Goal: Task Accomplishment & Management: Manage account settings

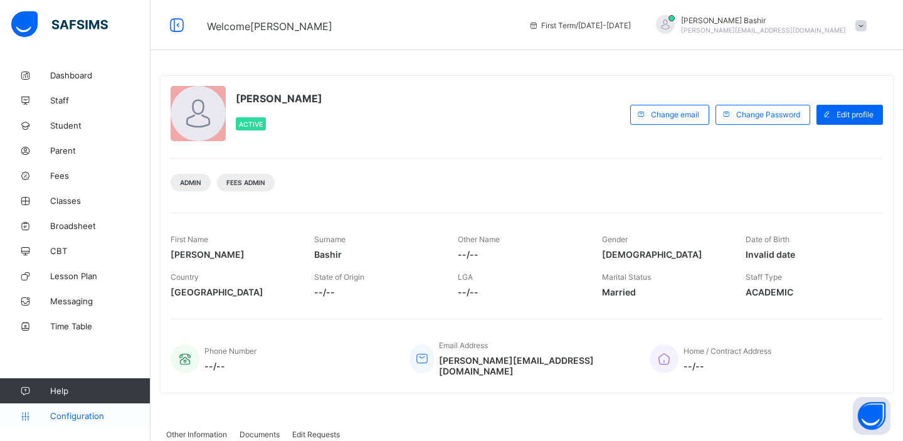
click at [84, 418] on span "Configuration" at bounding box center [100, 416] width 100 height 10
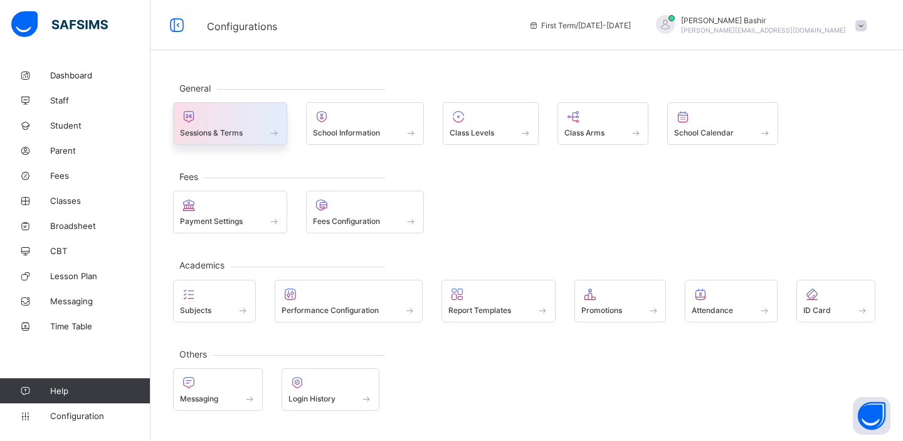
click at [231, 125] on span at bounding box center [230, 125] width 100 height 3
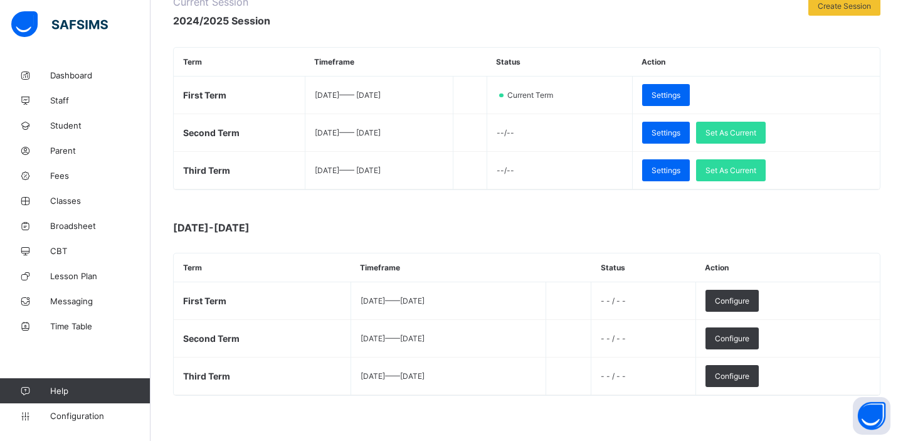
scroll to position [182, 0]
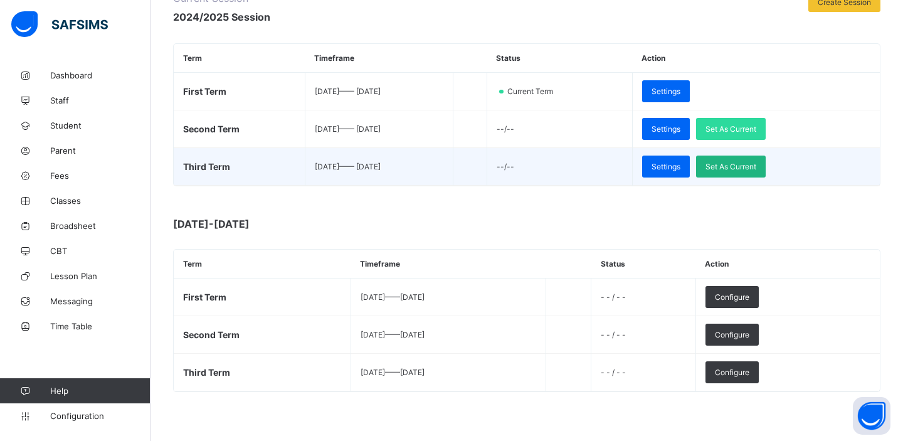
click at [737, 166] on span "Set As Current" at bounding box center [730, 166] width 51 height 9
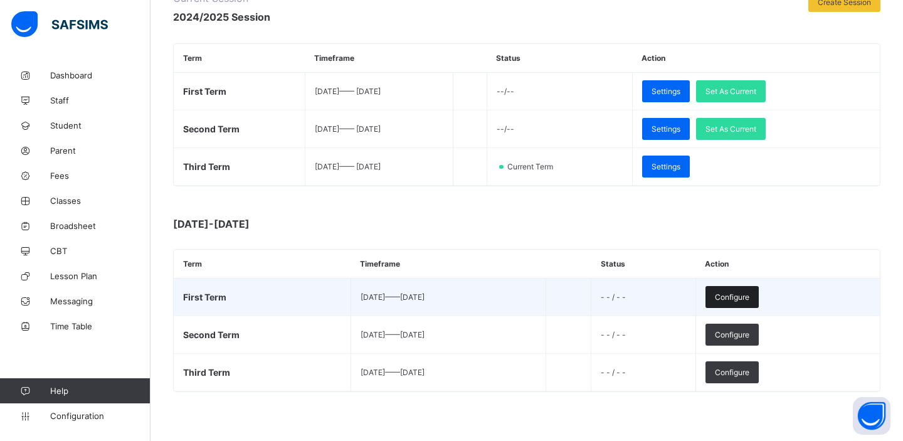
click at [749, 295] on span "Configure" at bounding box center [732, 296] width 34 height 9
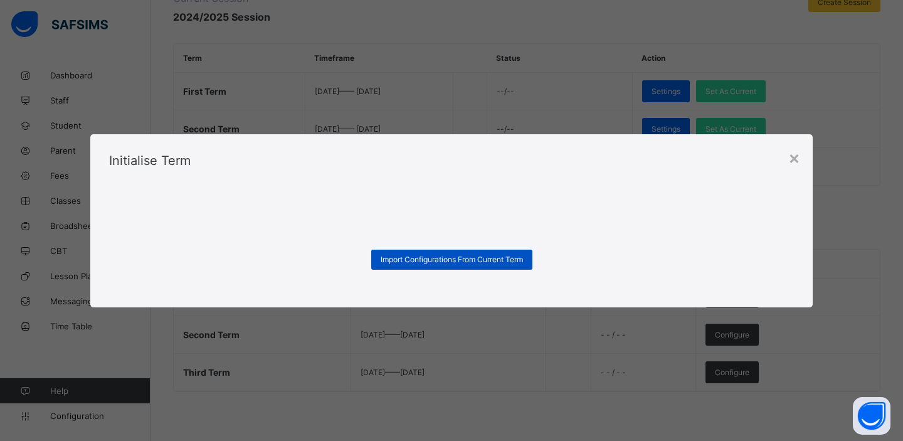
click at [495, 260] on span "Import Configurations From Current Term" at bounding box center [452, 259] width 142 height 9
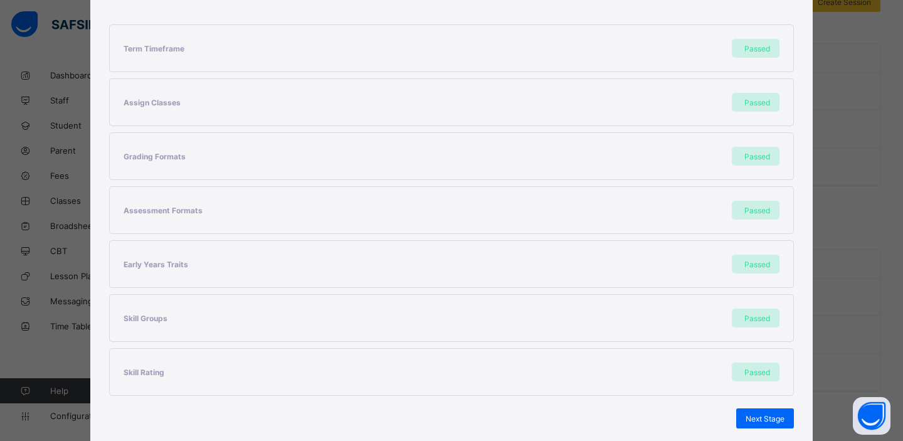
scroll to position [290, 0]
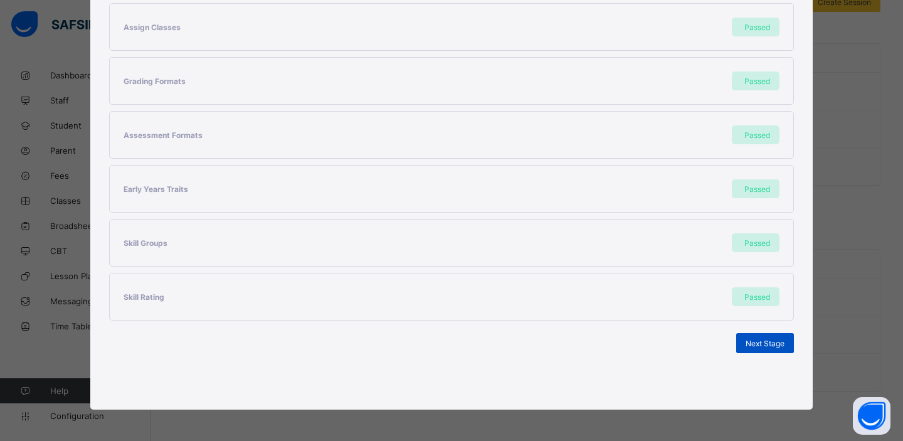
click at [747, 343] on span "Next Stage" at bounding box center [764, 343] width 39 height 9
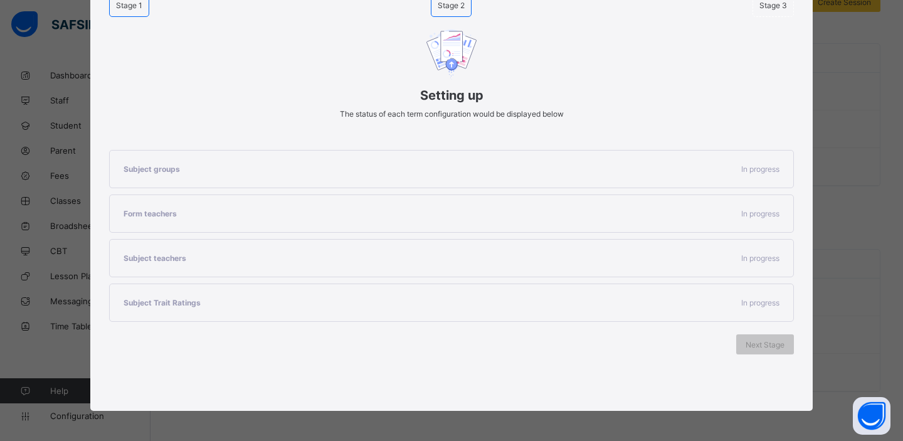
scroll to position [129, 0]
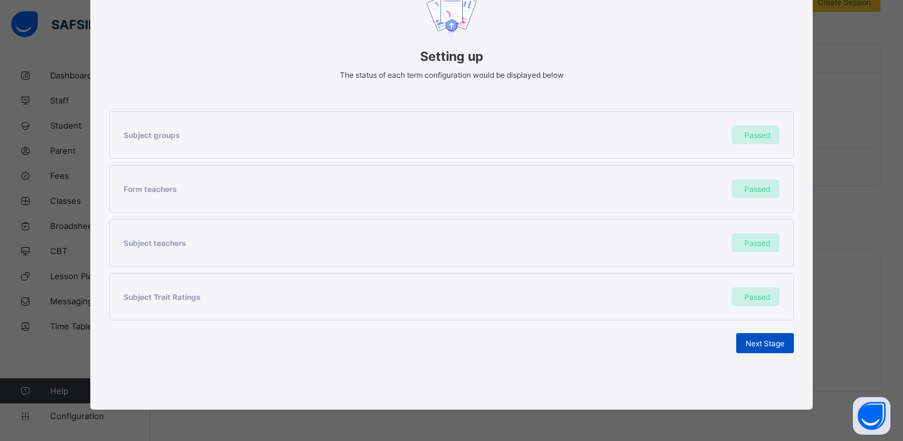
click at [767, 342] on span "Next Stage" at bounding box center [764, 343] width 39 height 9
click at [744, 344] on span "Set As Current Term" at bounding box center [749, 343] width 70 height 9
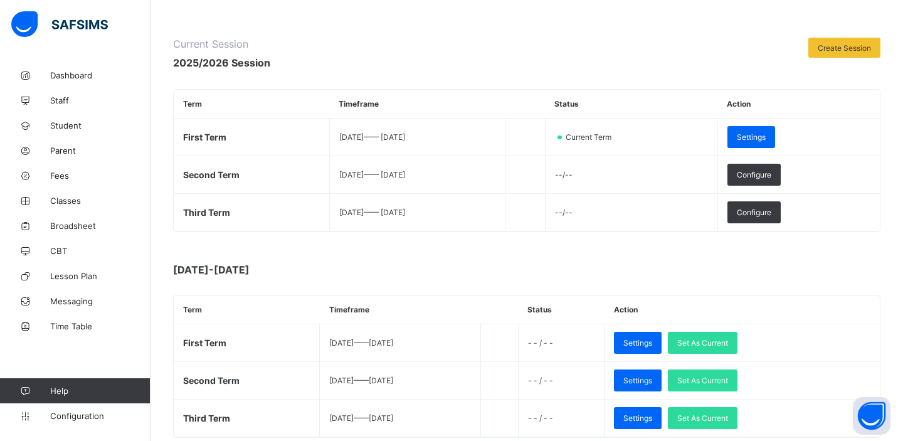
scroll to position [0, 0]
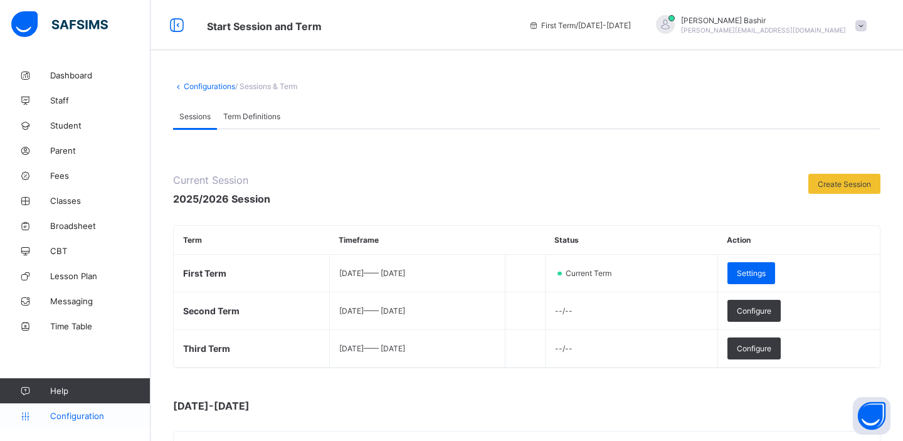
click at [95, 417] on span "Configuration" at bounding box center [100, 416] width 100 height 10
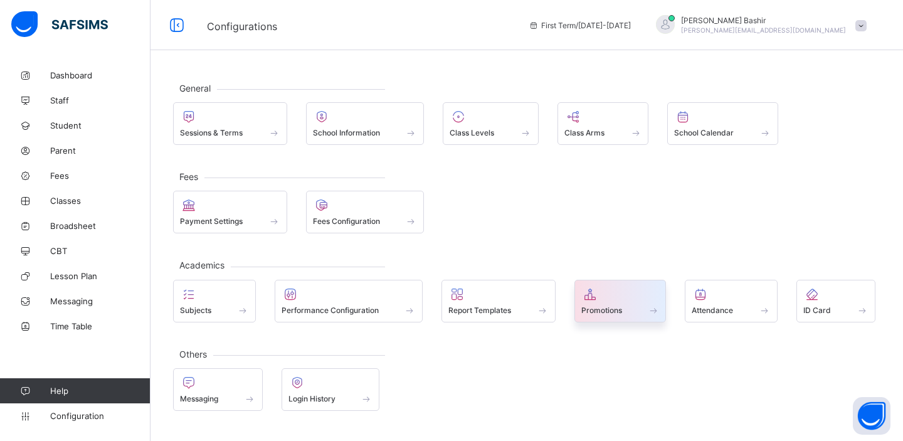
click at [608, 303] on span at bounding box center [620, 303] width 78 height 3
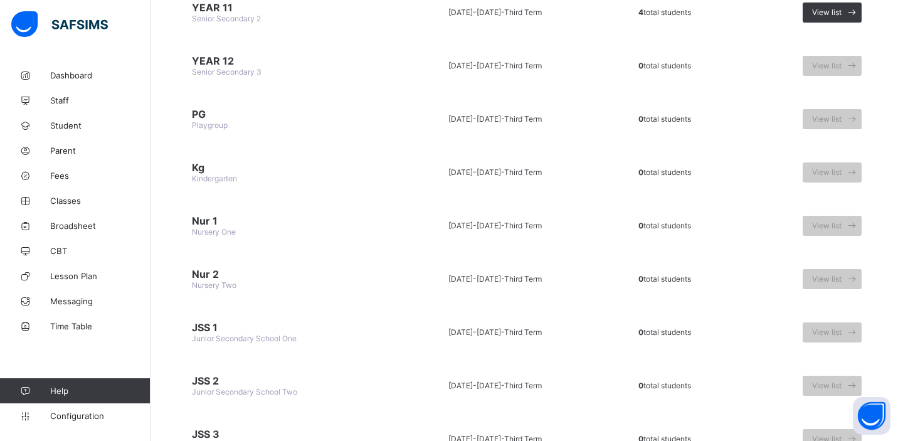
scroll to position [915, 0]
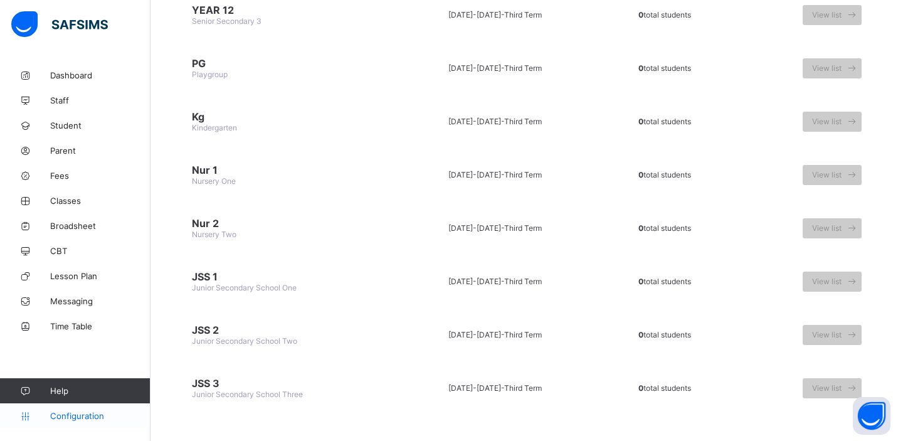
click at [93, 413] on span "Configuration" at bounding box center [100, 416] width 100 height 10
